Goal: Transaction & Acquisition: Purchase product/service

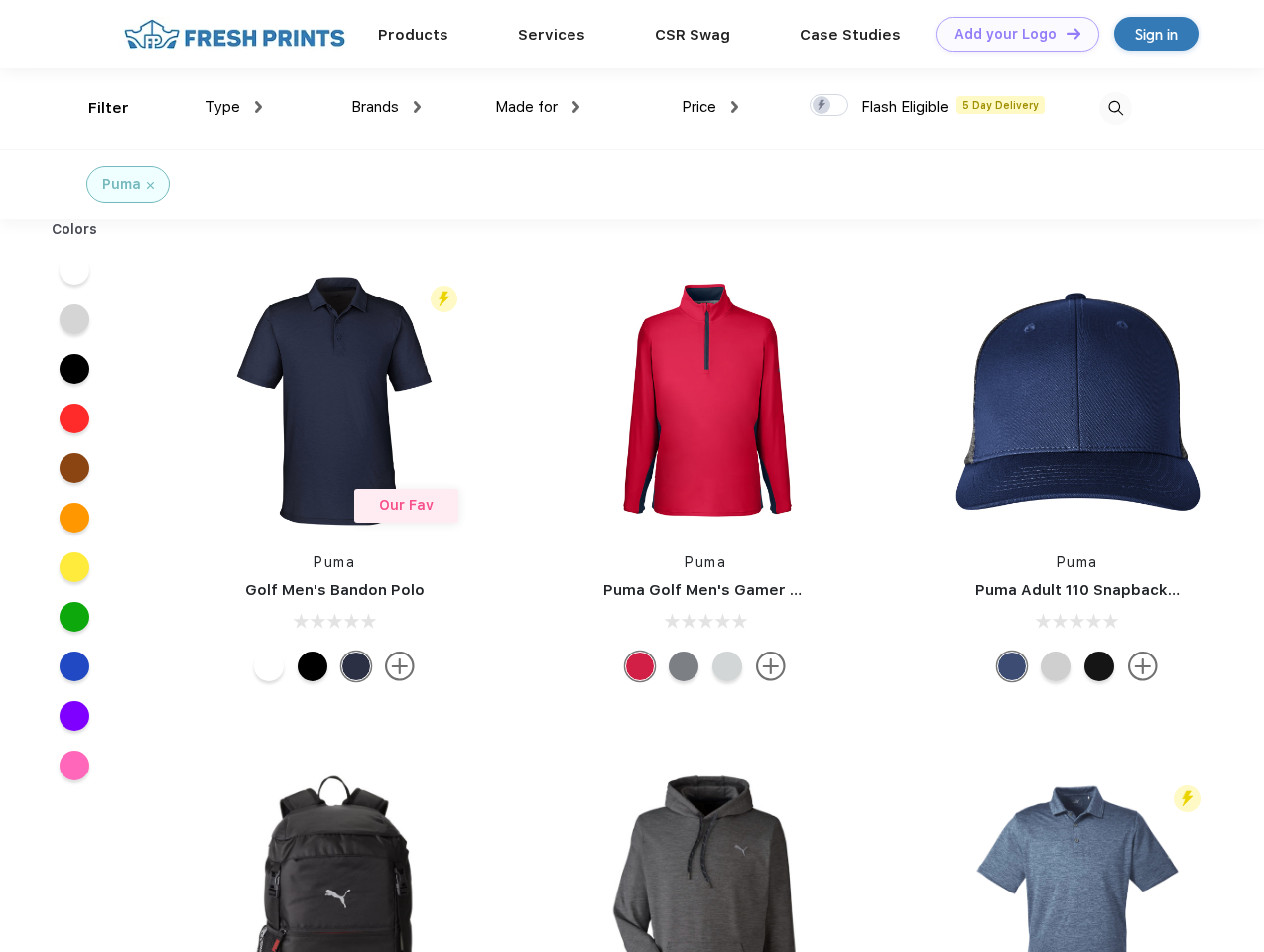
click at [1010, 34] on link "Add your Logo Design Tool" at bounding box center [1017, 34] width 163 height 35
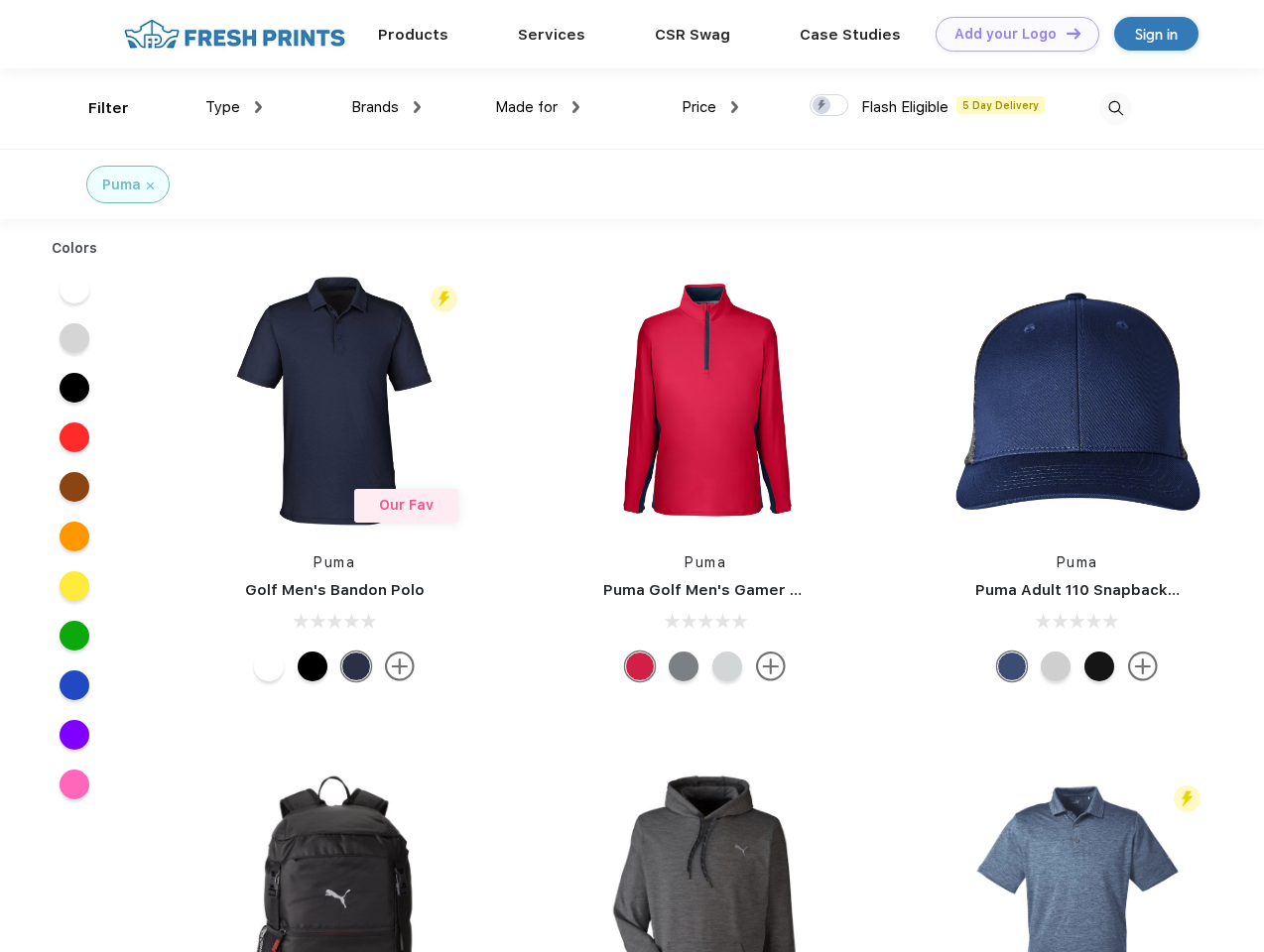
click at [0, 0] on div "Design Tool" at bounding box center [0, 0] width 0 height 0
click at [1065, 33] on link "Add your Logo Design Tool" at bounding box center [1017, 34] width 163 height 35
click at [96, 109] on div "Filter" at bounding box center [109, 109] width 41 height 23
click at [234, 108] on span "Type" at bounding box center [222, 108] width 35 height 18
click at [386, 108] on span "Brands" at bounding box center [376, 108] width 48 height 18
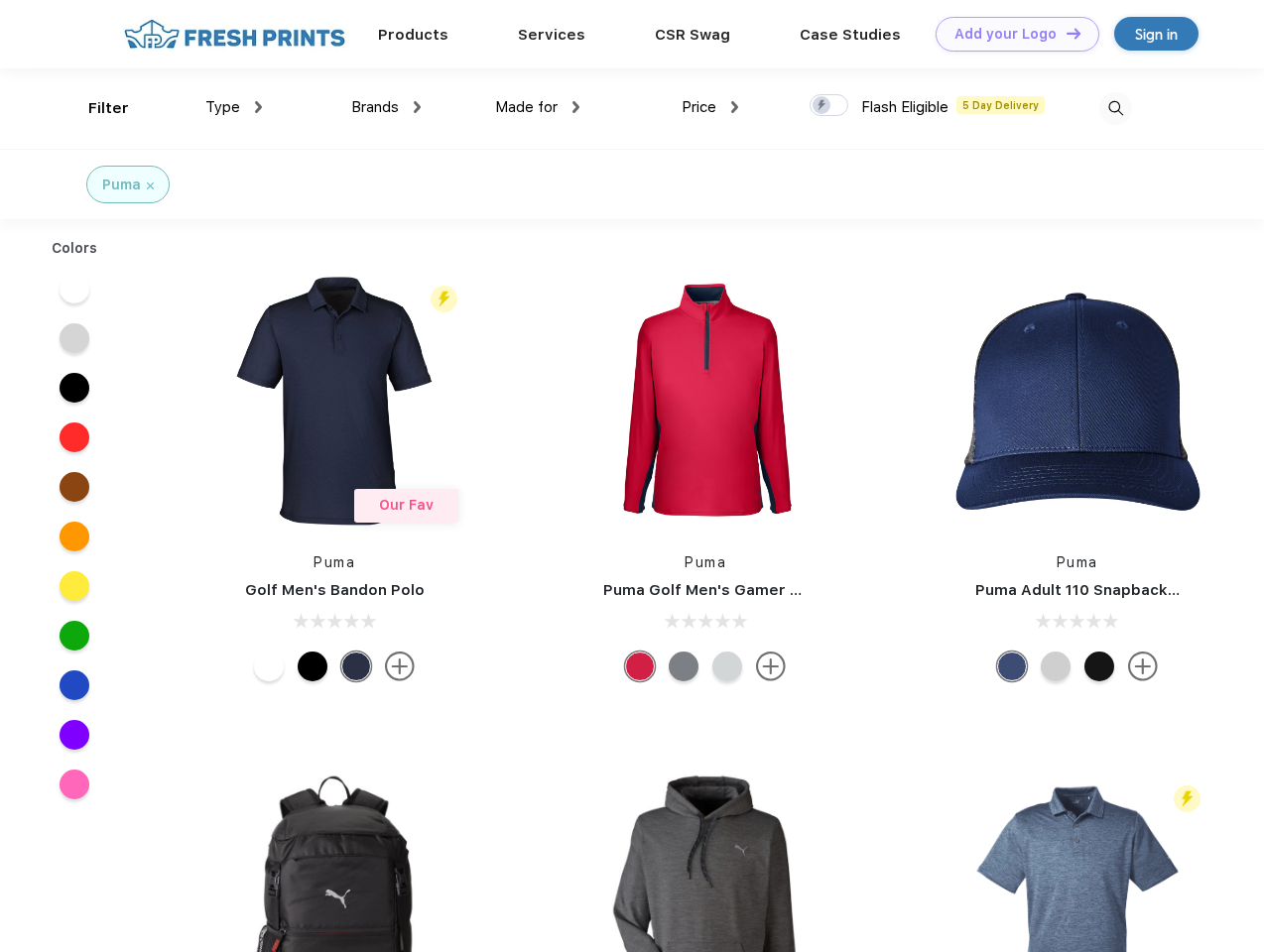
click at [538, 108] on span "Made for" at bounding box center [526, 108] width 63 height 18
click at [710, 108] on span "Price" at bounding box center [698, 108] width 35 height 18
click at [830, 107] on div at bounding box center [829, 106] width 39 height 22
click at [823, 107] on input "checkbox" at bounding box center [816, 100] width 13 height 13
click at [1116, 109] on img at bounding box center [1116, 109] width 33 height 33
